Goal: Information Seeking & Learning: Learn about a topic

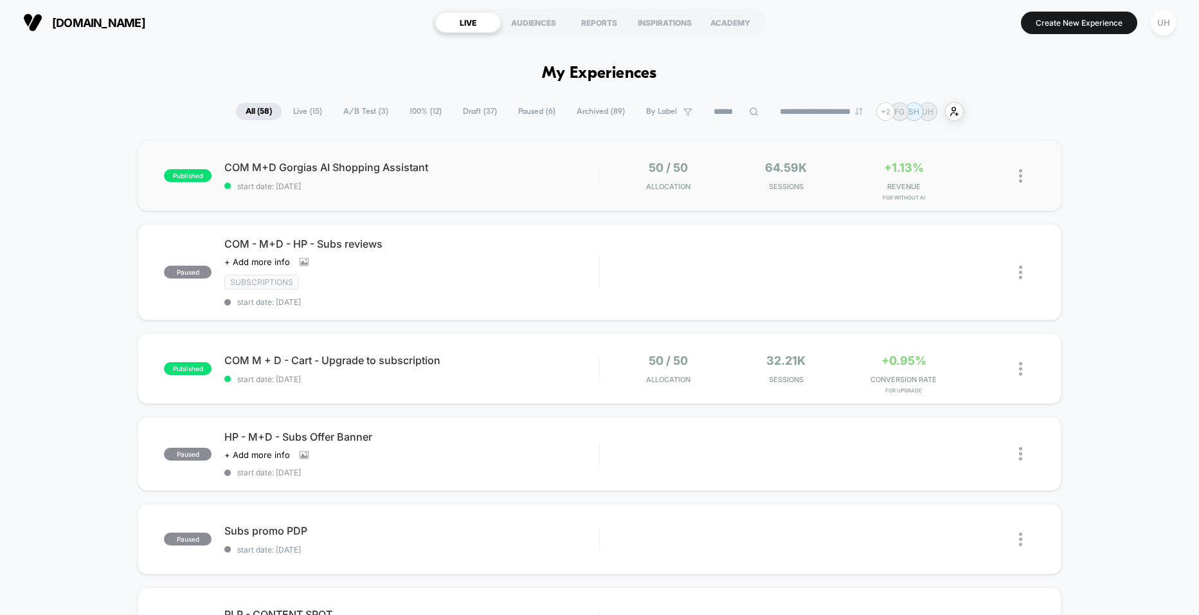
click at [494, 185] on span "start date: [DATE]" at bounding box center [411, 186] width 374 height 10
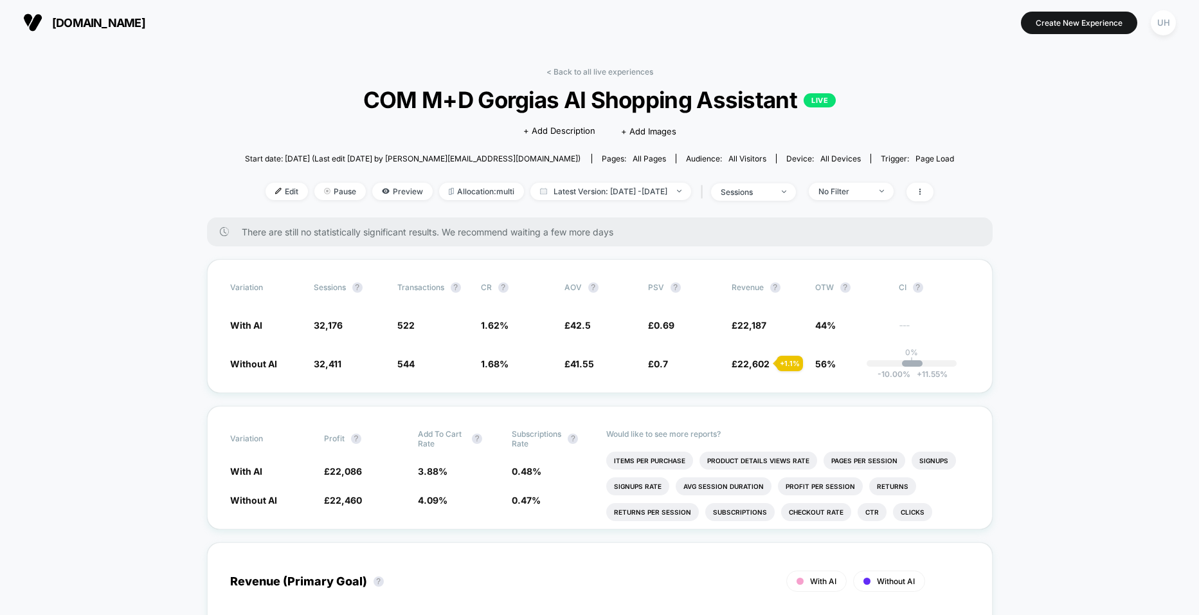
scroll to position [23, 0]
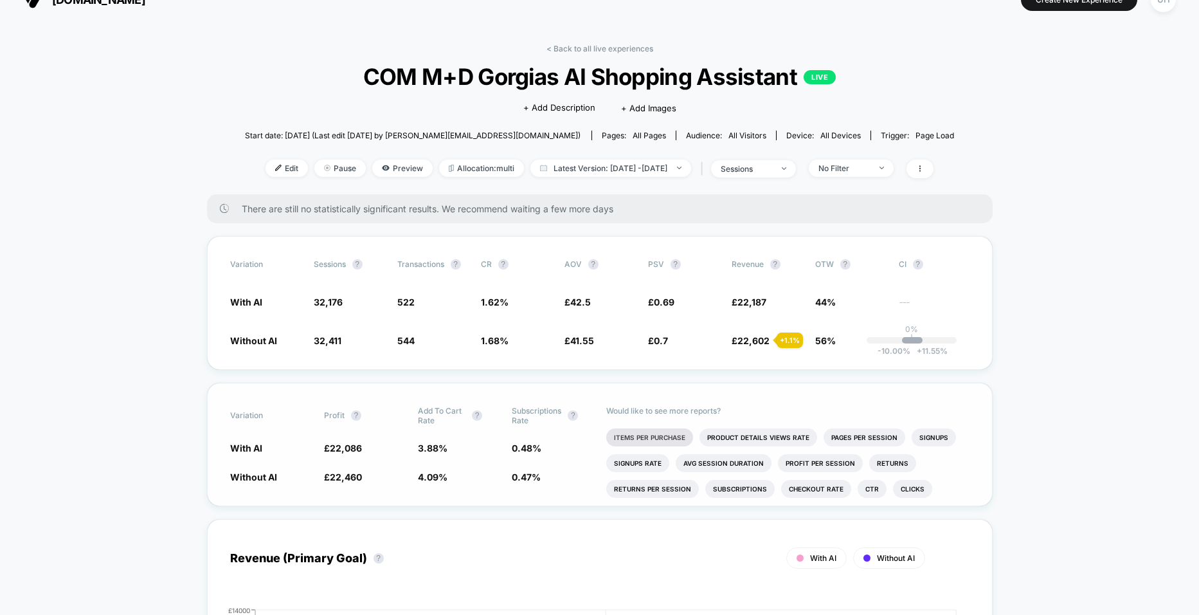
click at [673, 434] on li "Items Per Purchase" at bounding box center [649, 437] width 87 height 18
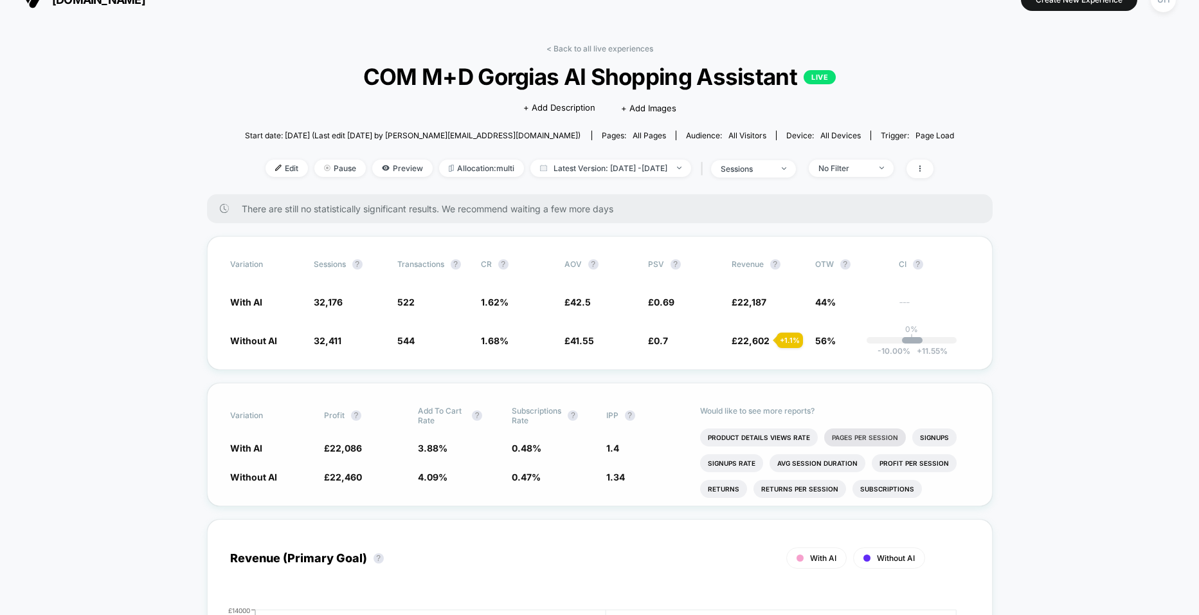
click at [870, 440] on li "Pages Per Session" at bounding box center [865, 437] width 82 height 18
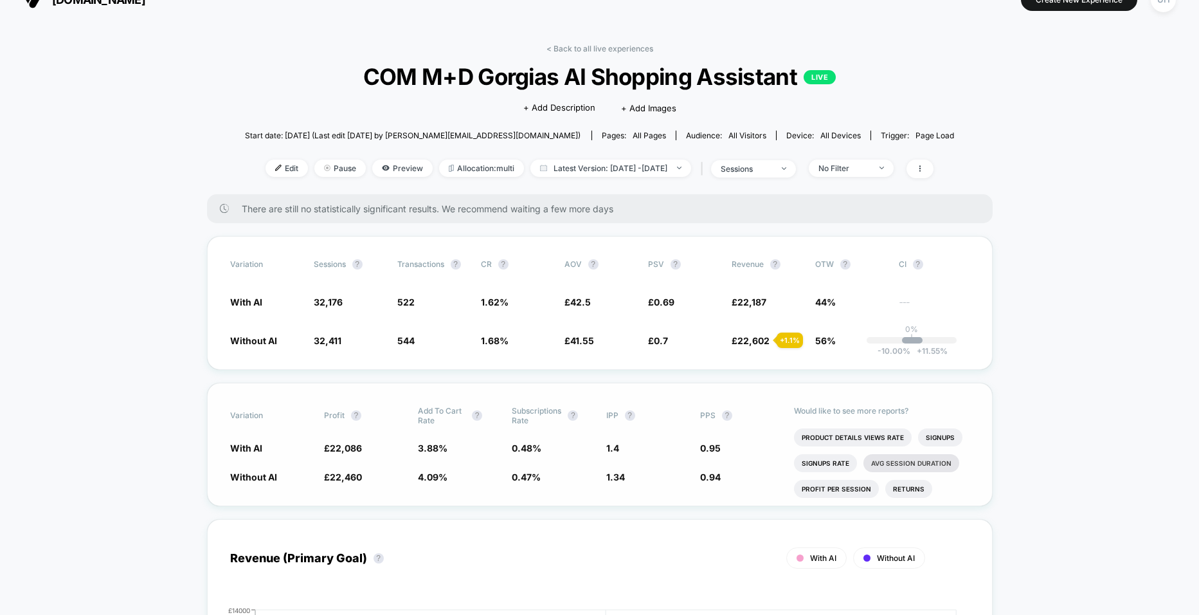
click at [901, 464] on li "Avg Session Duration" at bounding box center [911, 463] width 96 height 18
